Goal: Navigation & Orientation: Go to known website

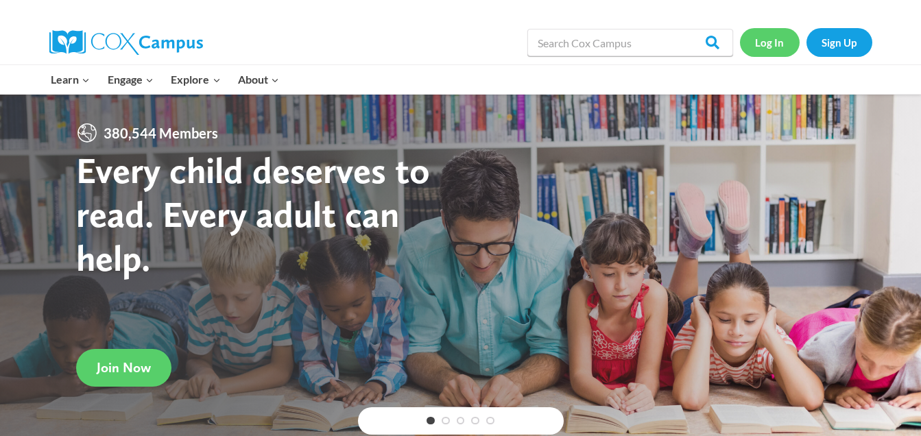
click at [761, 43] on link "Log In" at bounding box center [770, 42] width 60 height 28
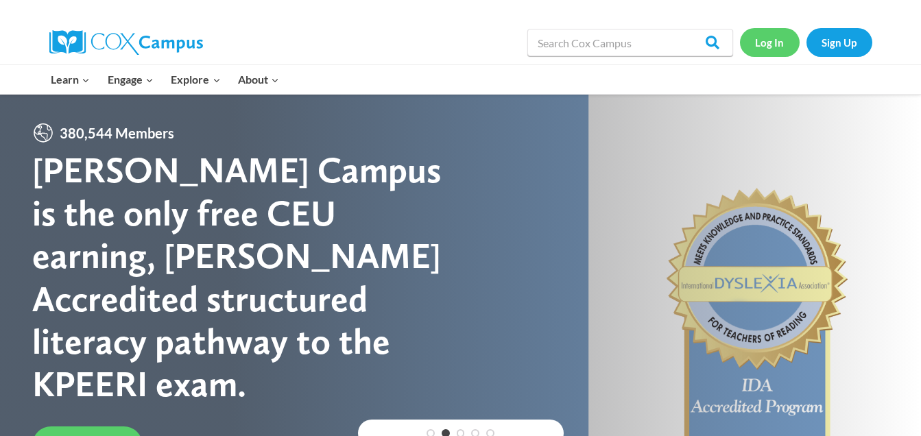
click at [769, 43] on link "Log In" at bounding box center [770, 42] width 60 height 28
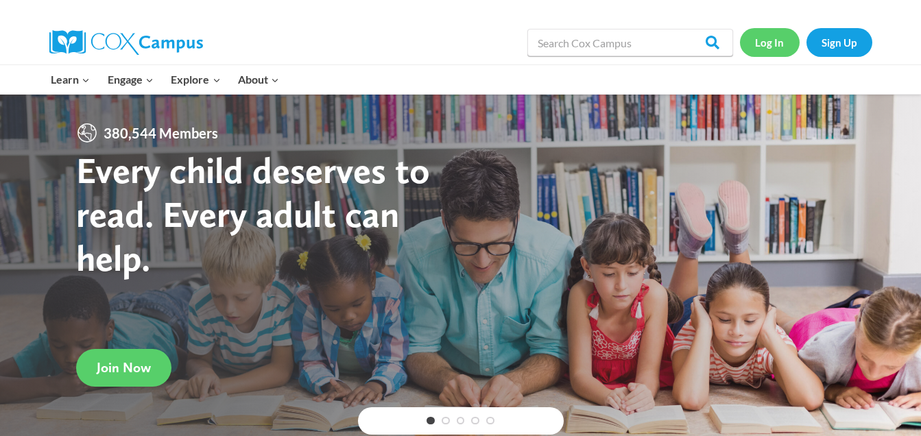
click at [774, 40] on link "Log In" at bounding box center [770, 42] width 60 height 28
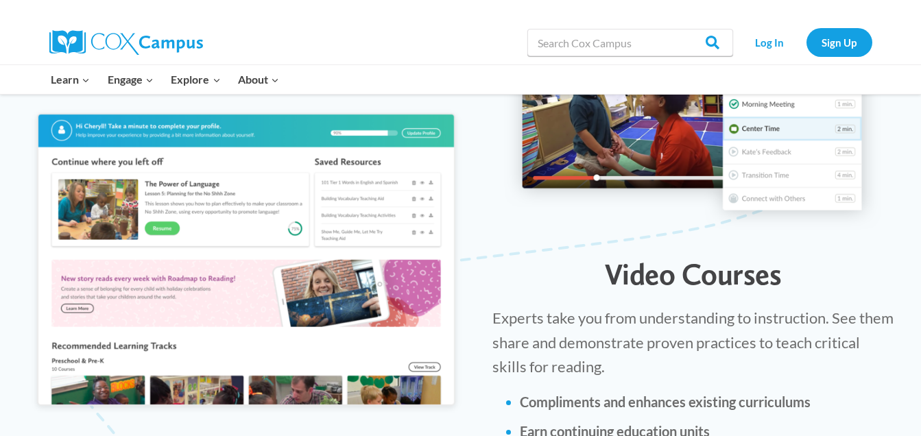
scroll to position [1580, 0]
